Goal: Check status: Check status

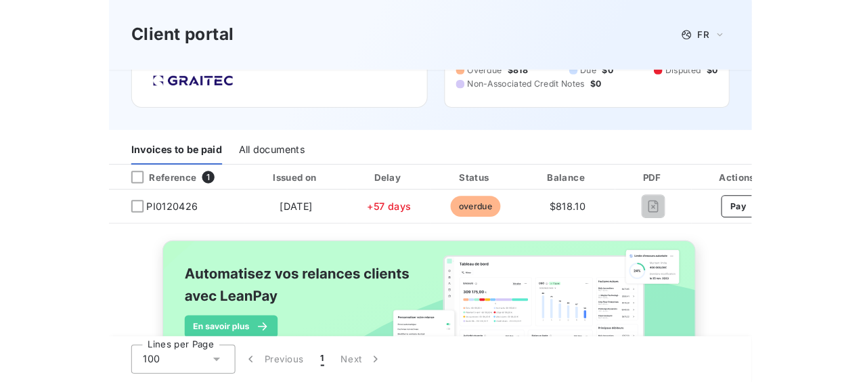
scroll to position [49, 0]
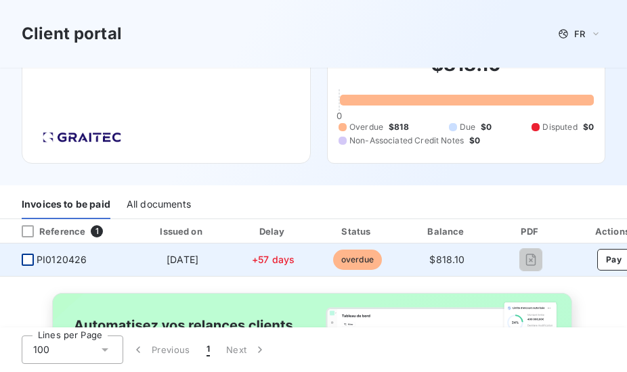
click at [26, 258] on div at bounding box center [28, 260] width 12 height 12
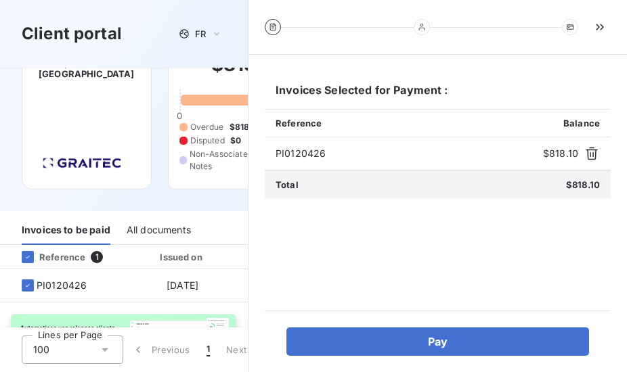
click at [102, 190] on div "Welcome to your client portal GRAITEC [GEOGRAPHIC_DATA] Commercial Contractors …" at bounding box center [124, 115] width 248 height 192
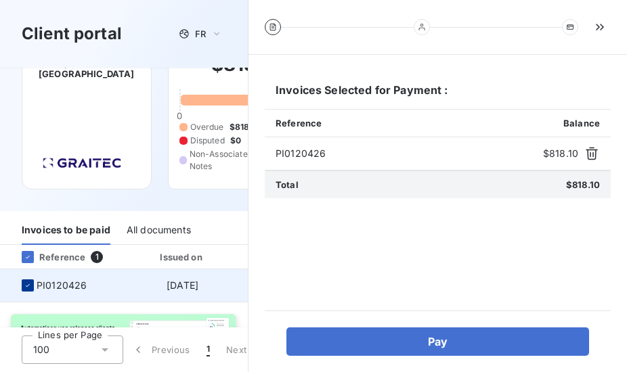
click at [28, 287] on icon at bounding box center [28, 286] width 8 height 8
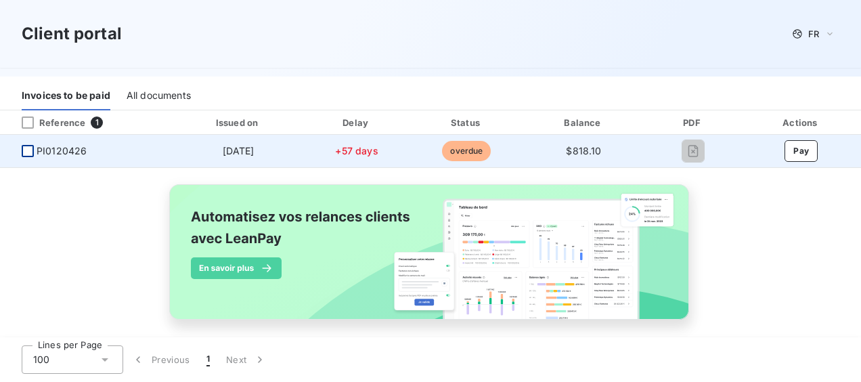
scroll to position [172, 0]
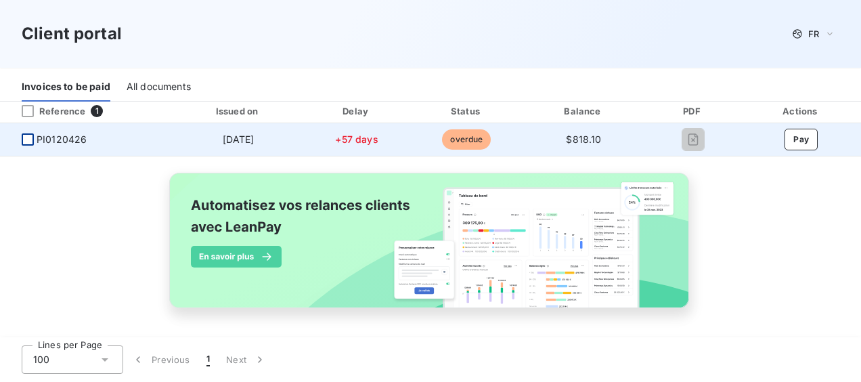
click at [146, 87] on div "All documents" at bounding box center [159, 87] width 64 height 28
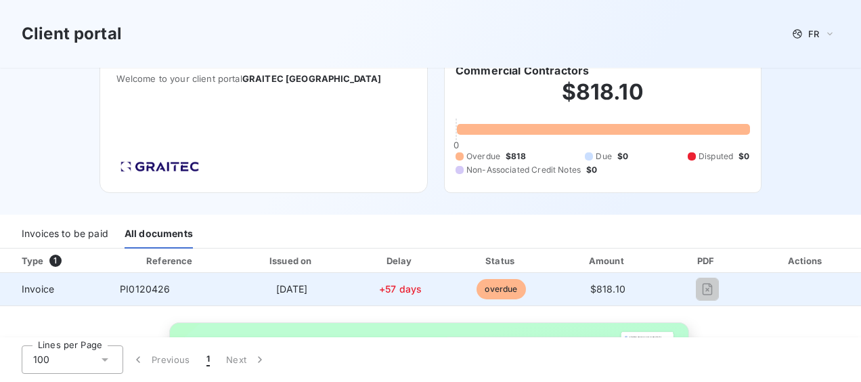
scroll to position [0, 0]
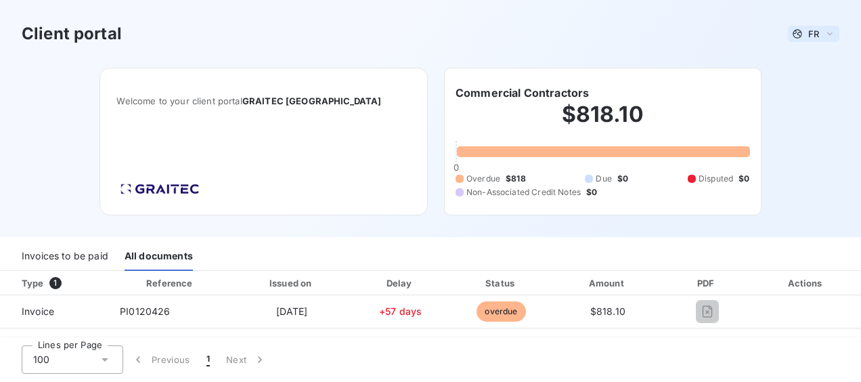
click at [626, 32] on icon at bounding box center [829, 34] width 11 height 14
click at [302, 102] on span "GRAITEC [GEOGRAPHIC_DATA]" at bounding box center [311, 100] width 139 height 11
drag, startPoint x: 302, startPoint y: 102, endPoint x: 290, endPoint y: 100, distance: 12.3
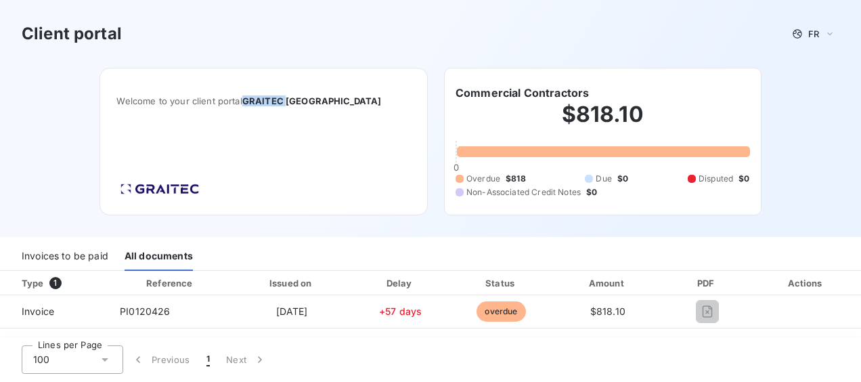
copy span "GRAITEC"
